Goal: Find specific page/section: Find specific page/section

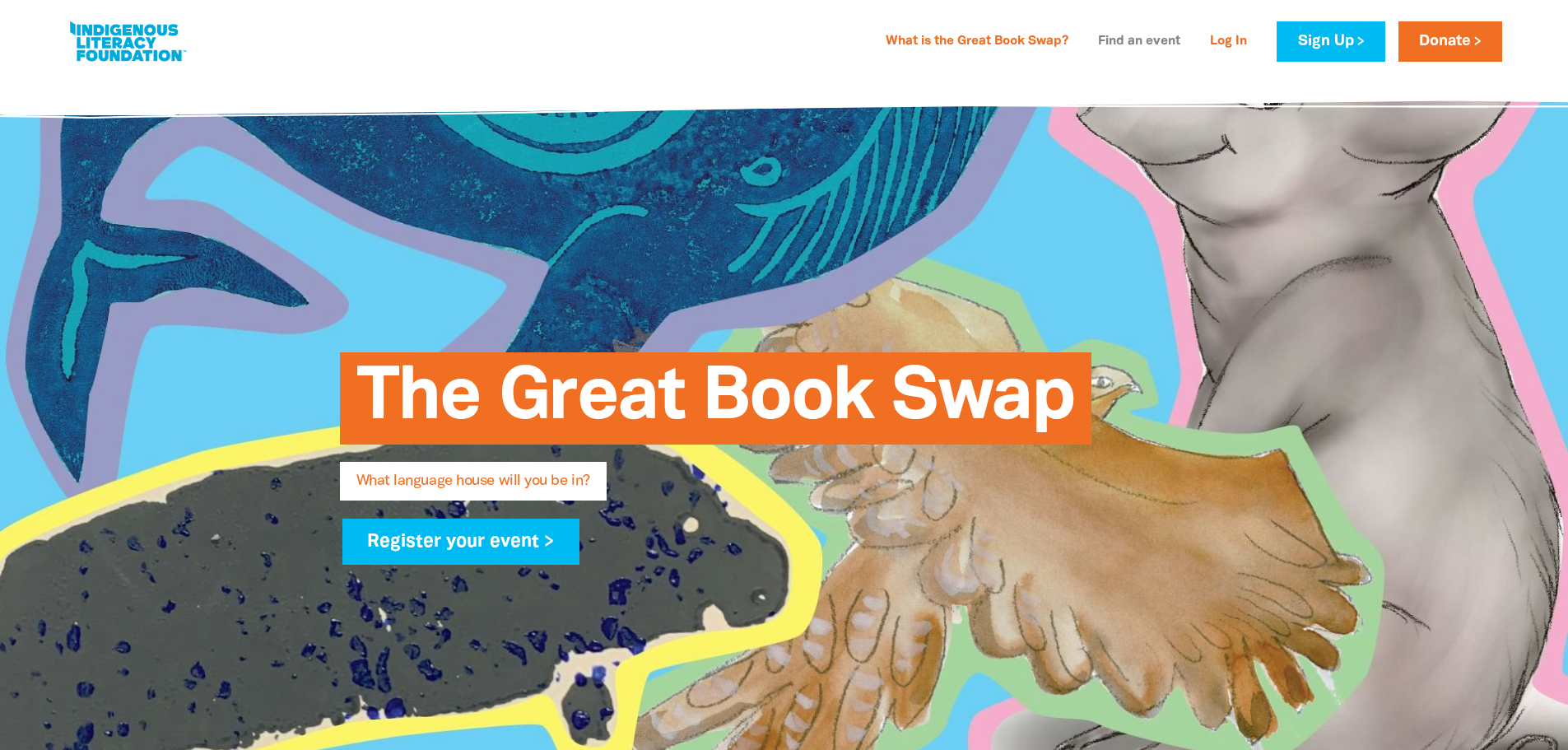
click at [1154, 43] on link "Find an event" at bounding box center [1140, 41] width 102 height 26
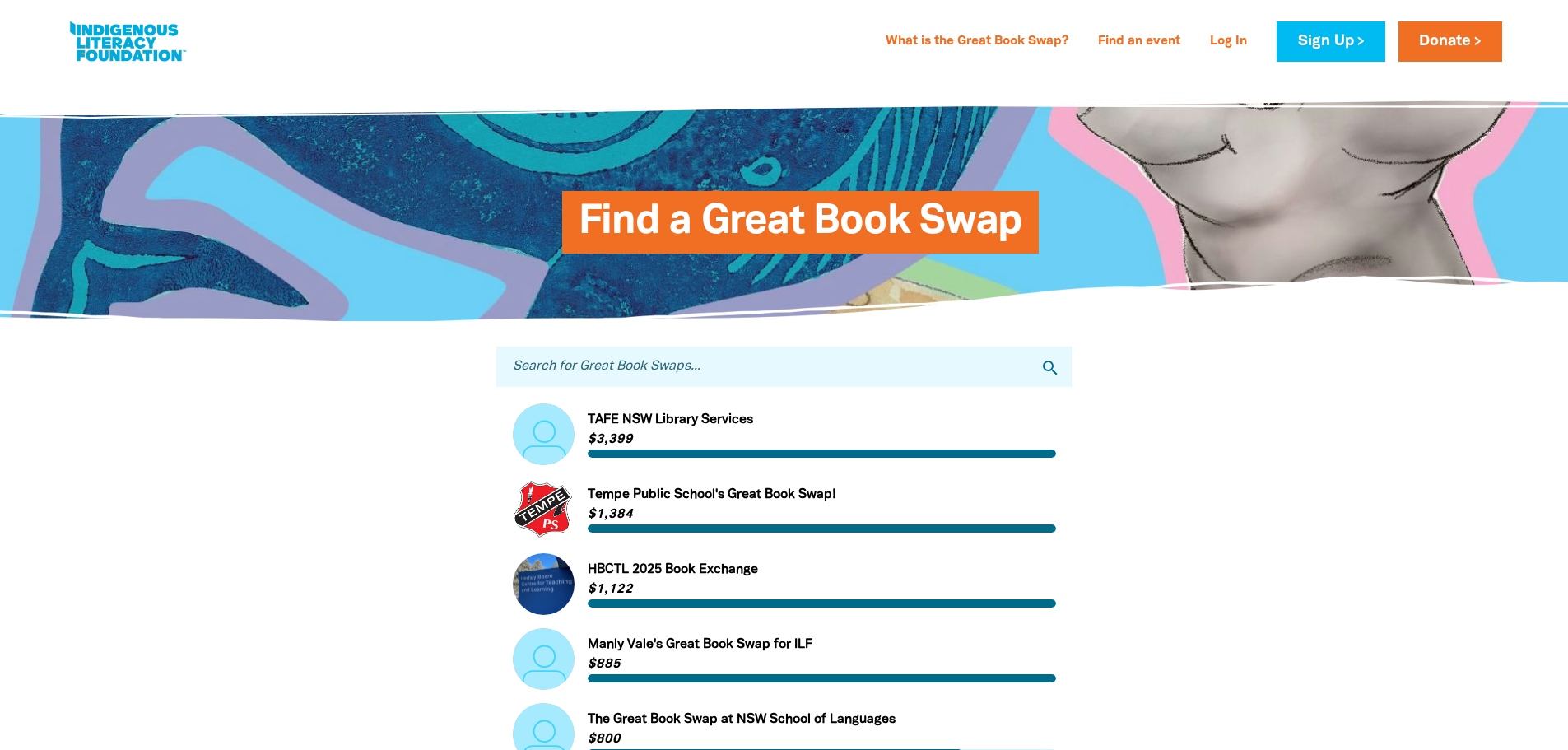
click at [766, 369] on input "Search for Great Book Swaps..." at bounding box center [784, 367] width 576 height 40
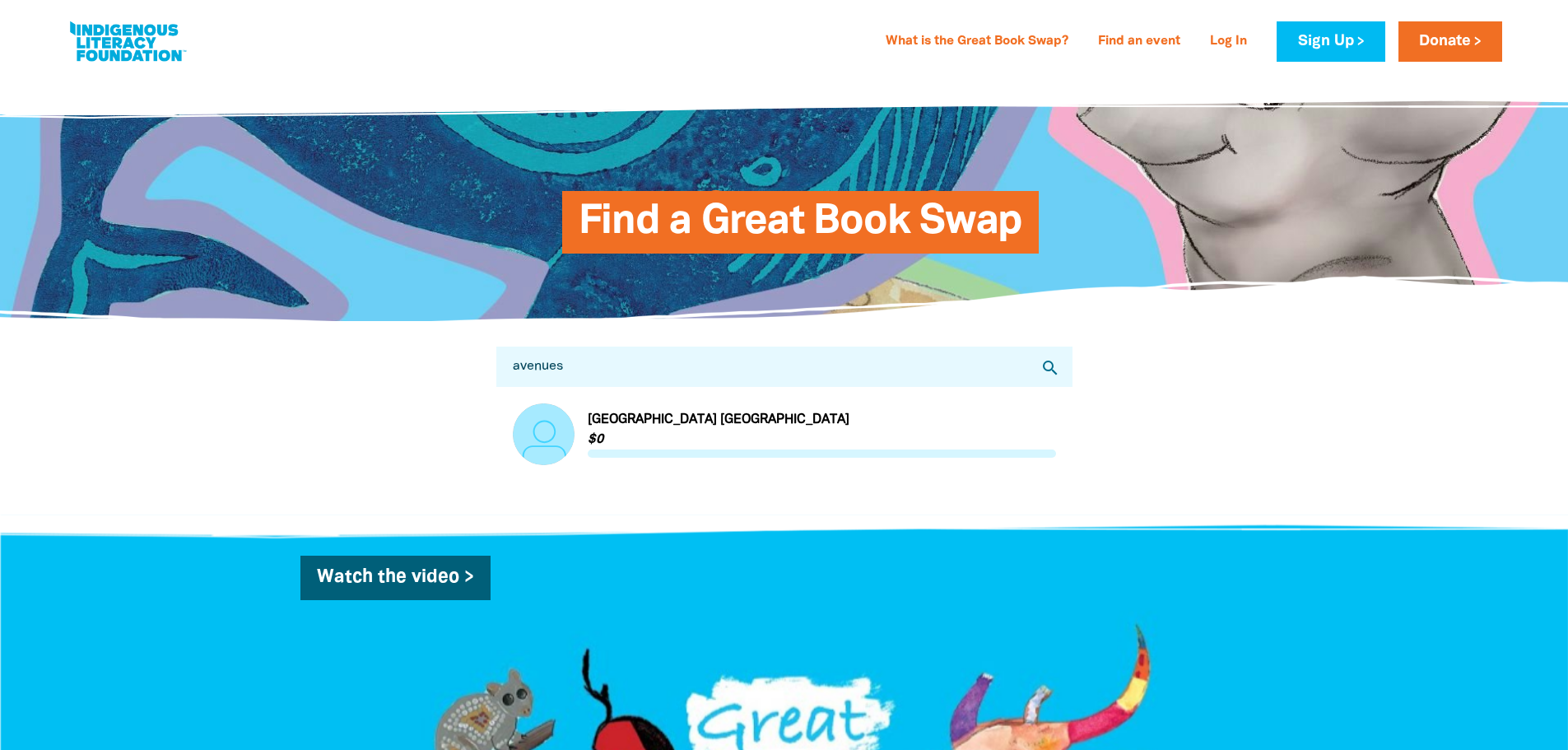
type input "avenues"
click at [750, 430] on link "Link to Avenues Early Learning Centre Runcorn Heights" at bounding box center [785, 435] width 543 height 62
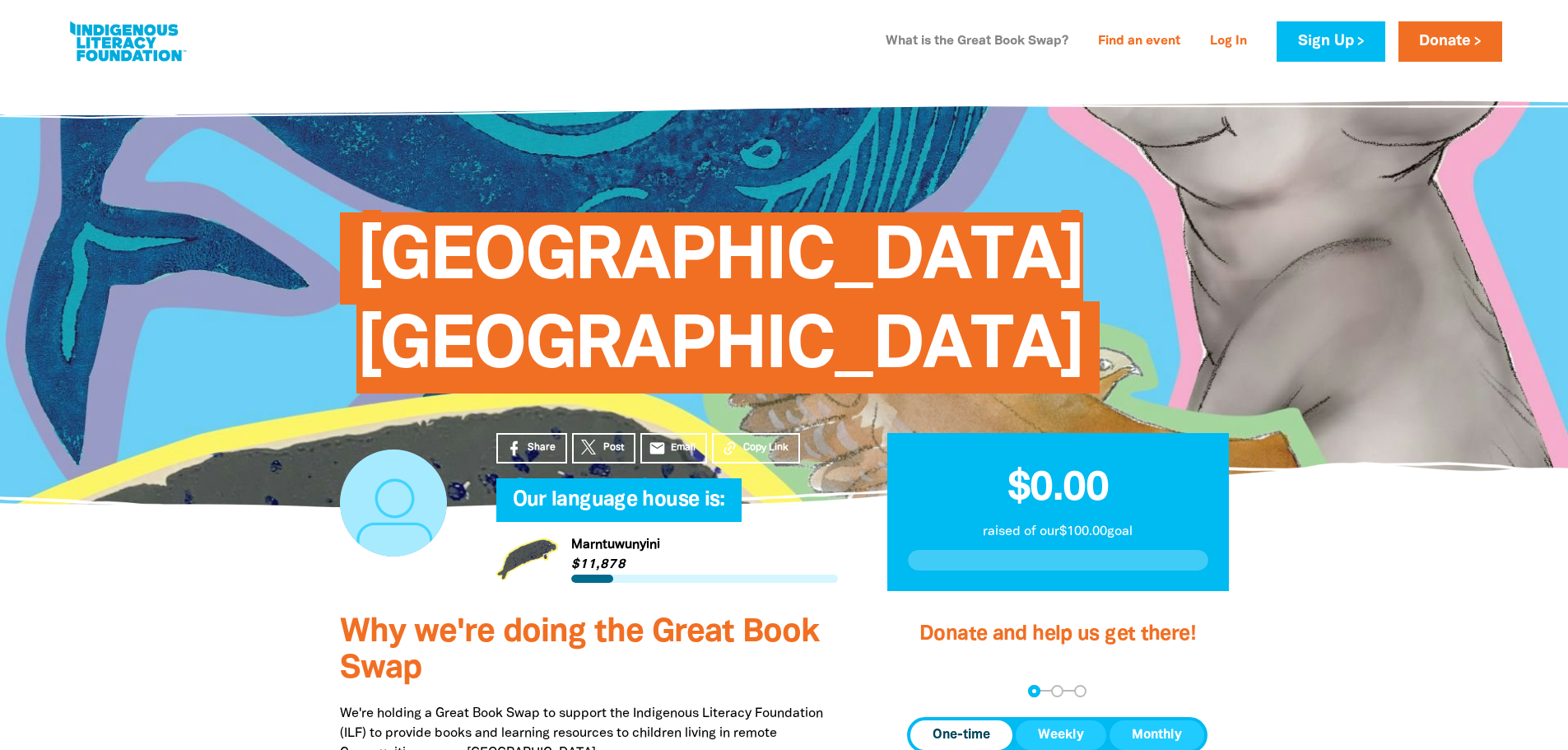
click at [973, 47] on link "What is the Great Book Swap?" at bounding box center [978, 41] width 203 height 26
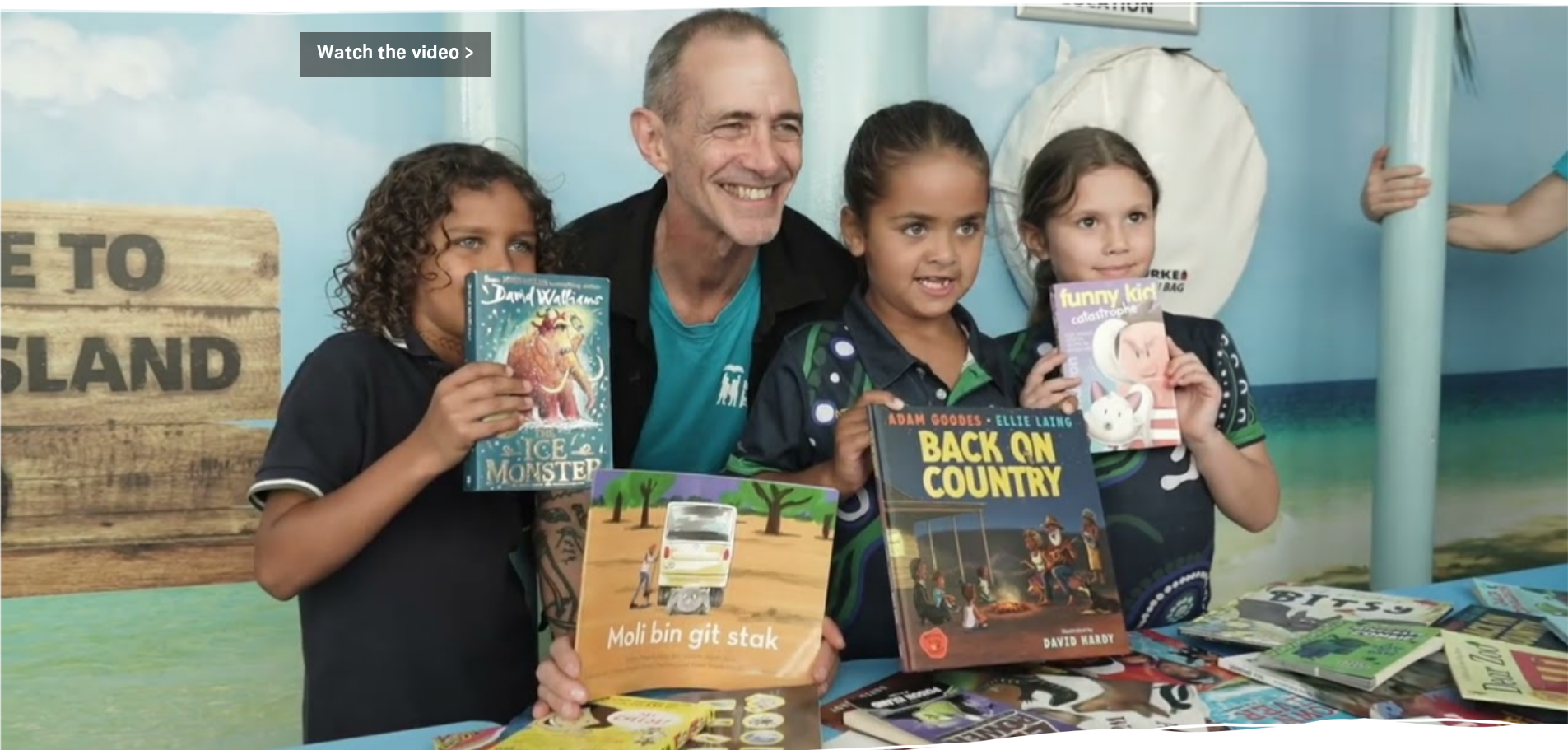
scroll to position [2689, 0]
